Goal: Transaction & Acquisition: Subscribe to service/newsletter

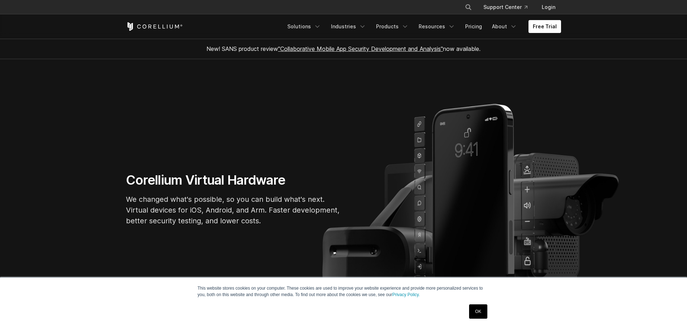
click at [476, 310] on link "OK" at bounding box center [478, 311] width 18 height 14
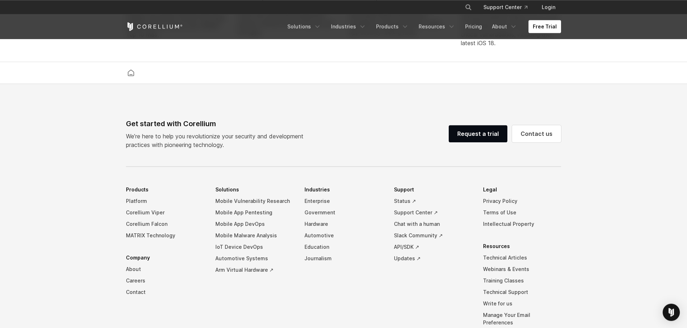
scroll to position [1680, 0]
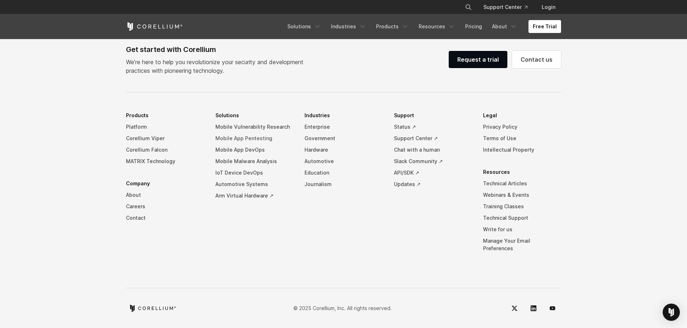
click at [263, 144] on link "Mobile App Pentesting" at bounding box center [255, 137] width 78 height 11
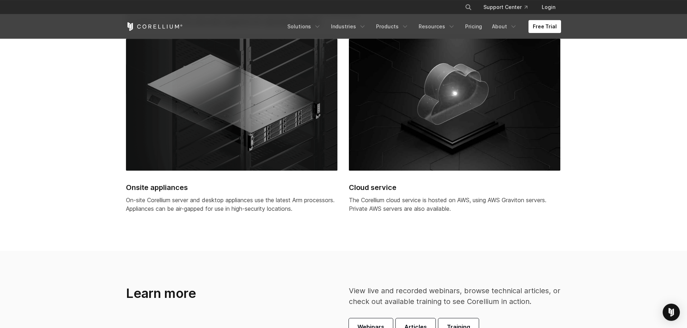
scroll to position [1877, 0]
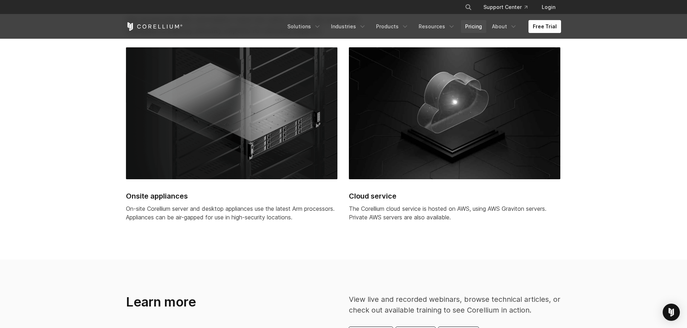
click at [478, 31] on link "Pricing" at bounding box center [473, 26] width 25 height 13
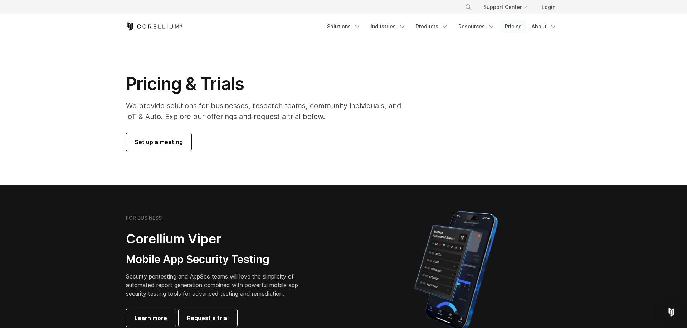
click at [508, 28] on link "Pricing" at bounding box center [513, 26] width 25 height 13
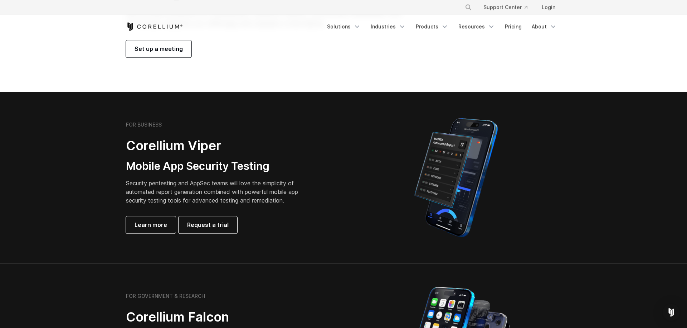
scroll to position [99, 0]
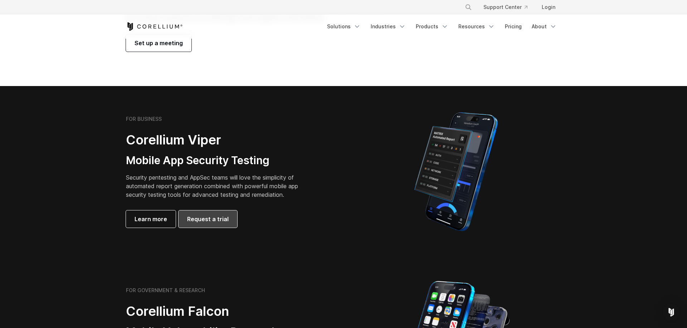
click at [227, 215] on link "Request a trial" at bounding box center [208, 218] width 59 height 17
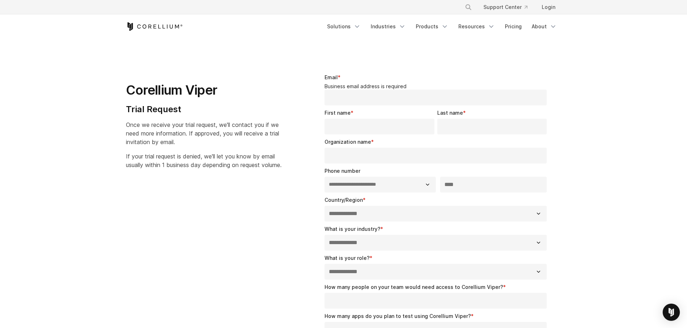
select select "**"
